Goal: Information Seeking & Learning: Learn about a topic

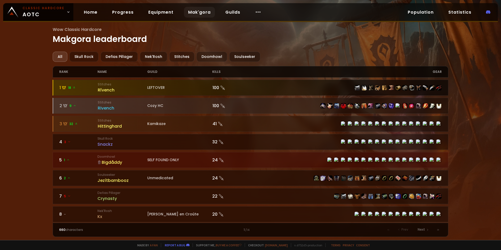
drag, startPoint x: 329, startPoint y: 86, endPoint x: 334, endPoint y: 92, distance: 7.7
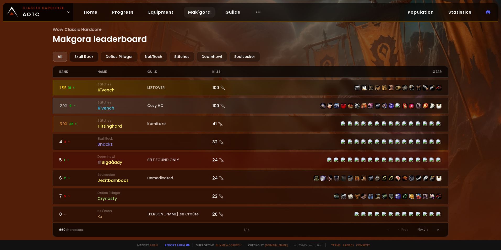
click at [79, 61] on div "Skull Rock" at bounding box center [83, 57] width 29 height 10
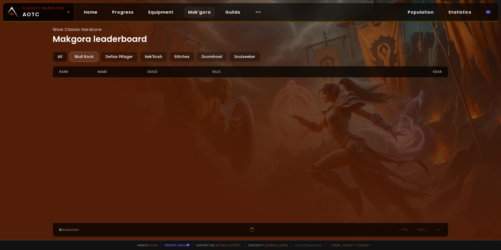
click at [58, 59] on div "All" at bounding box center [60, 57] width 15 height 10
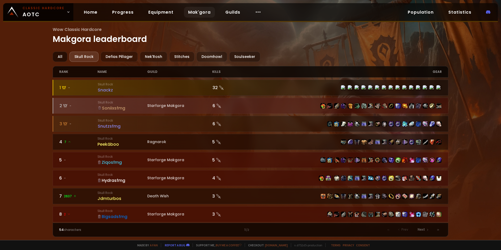
click at [58, 56] on div "All" at bounding box center [60, 57] width 15 height 10
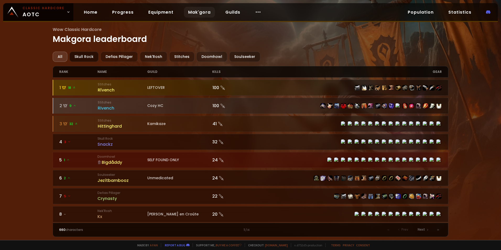
click at [81, 57] on div "Skull Rock" at bounding box center [83, 57] width 29 height 10
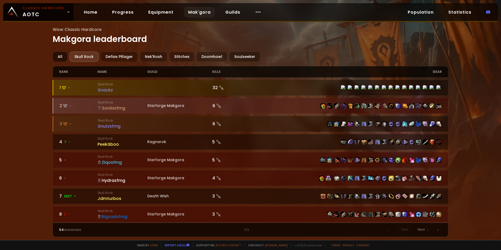
click at [59, 58] on div "All" at bounding box center [60, 57] width 15 height 10
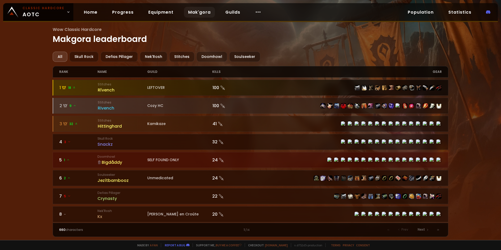
click at [163, 83] on div at bounding box center [250, 87] width 395 height 15
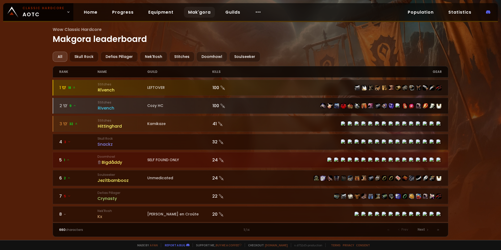
click at [190, 106] on div "Cozy HC" at bounding box center [179, 105] width 65 height 5
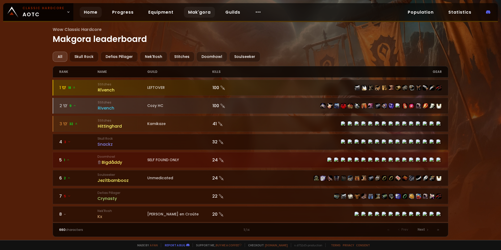
click at [86, 14] on link "Home" at bounding box center [91, 12] width 22 height 11
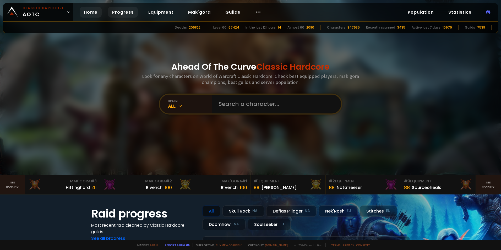
click at [122, 12] on link "Progress" at bounding box center [123, 12] width 30 height 11
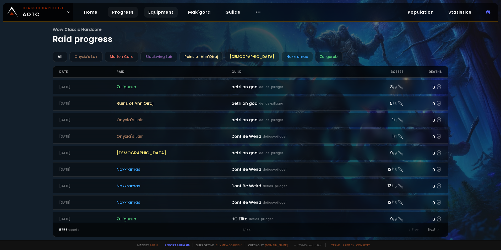
click at [160, 10] on link "Equipment" at bounding box center [161, 12] width 34 height 11
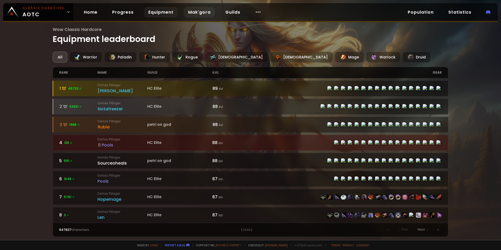
click at [194, 13] on link "Mak'gora" at bounding box center [199, 12] width 31 height 11
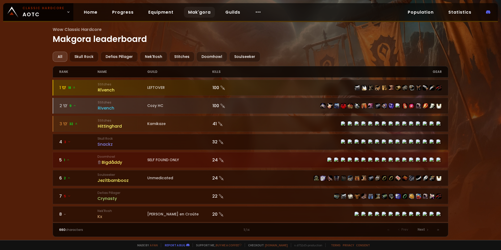
drag, startPoint x: 312, startPoint y: 198, endPoint x: 286, endPoint y: 36, distance: 164.0
click at [285, 36] on h1 "Wow Classic Hardcore Makgora leaderboard" at bounding box center [250, 35] width 395 height 19
click at [239, 55] on div "Soulseeker" at bounding box center [244, 57] width 31 height 10
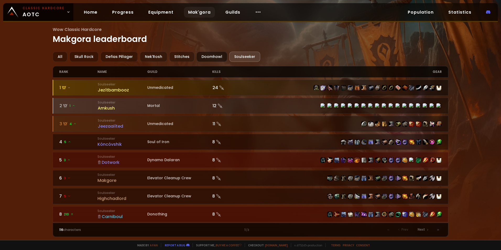
click at [213, 58] on div "Doomhowl" at bounding box center [211, 57] width 31 height 10
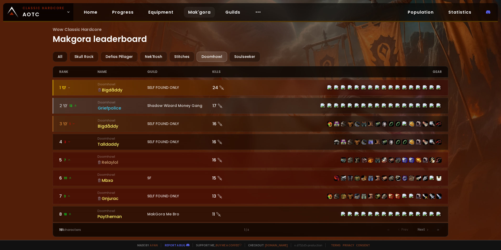
click at [62, 58] on div "All" at bounding box center [60, 57] width 15 height 10
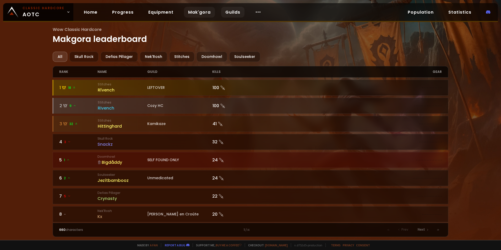
click at [227, 15] on link "Guilds" at bounding box center [232, 12] width 23 height 11
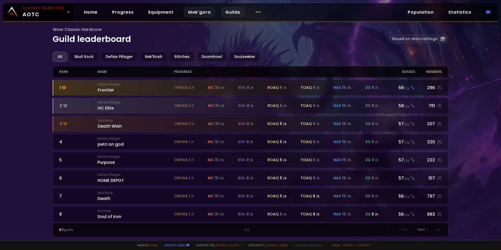
click at [195, 10] on link "Mak'gora" at bounding box center [199, 12] width 31 height 11
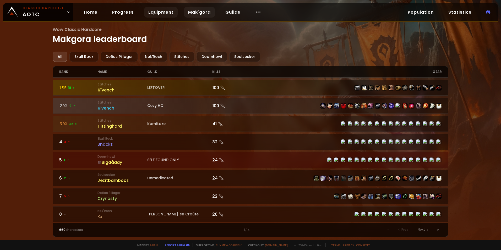
click at [158, 14] on link "Equipment" at bounding box center [161, 12] width 34 height 11
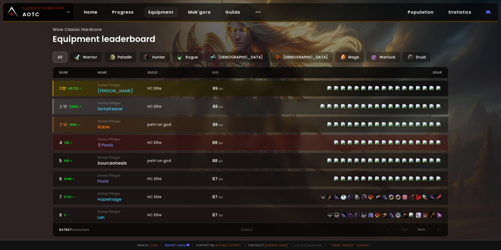
click at [105, 92] on div "[PERSON_NAME]" at bounding box center [123, 90] width 50 height 7
